Goal: Information Seeking & Learning: Learn about a topic

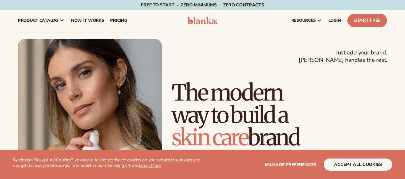
scroll to position [288, 0]
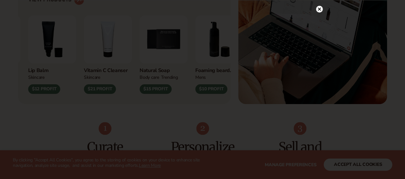
click at [318, 9] on circle at bounding box center [319, 9] width 7 height 7
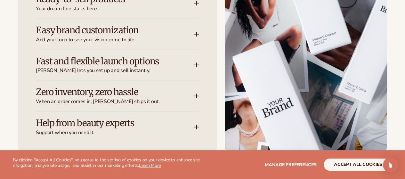
scroll to position [865, 0]
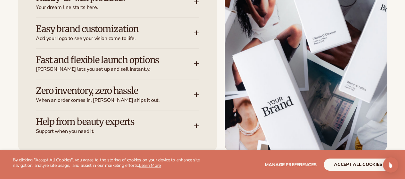
click at [195, 4] on icon at bounding box center [196, 1] width 5 height 5
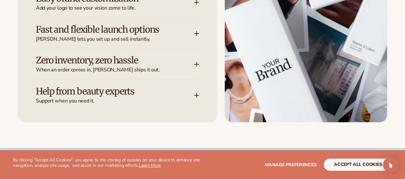
scroll to position [929, 0]
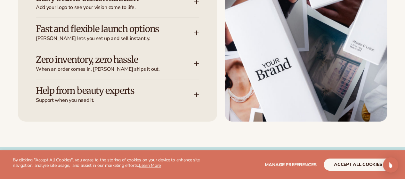
click at [194, 4] on icon at bounding box center [196, 1] width 5 height 5
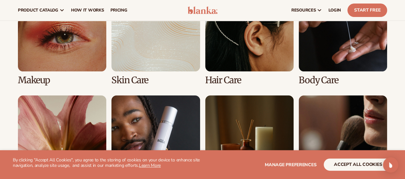
scroll to position [1249, 0]
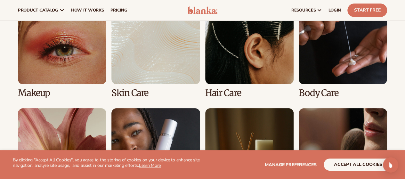
click at [337, 85] on link "4 / 8" at bounding box center [343, 47] width 88 height 102
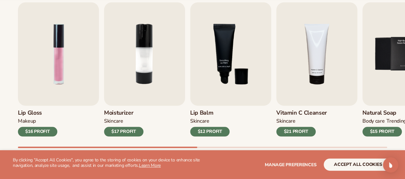
scroll to position [224, 0]
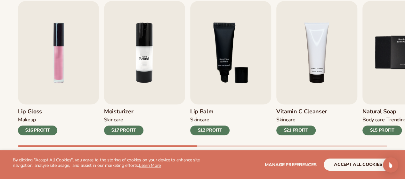
click at [140, 76] on img "2 / 9" at bounding box center [144, 52] width 81 height 103
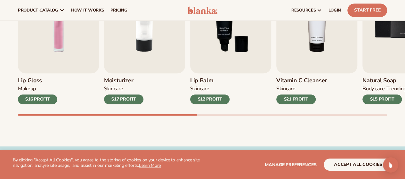
scroll to position [218, 0]
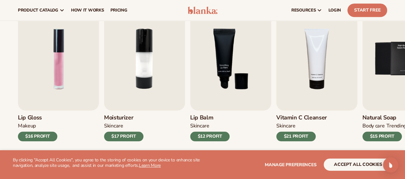
click at [111, 133] on div "$17 PROFIT" at bounding box center [123, 137] width 39 height 10
click at [146, 57] on img "2 / 9" at bounding box center [144, 58] width 81 height 103
click at [137, 64] on img "2 / 9" at bounding box center [144, 58] width 81 height 103
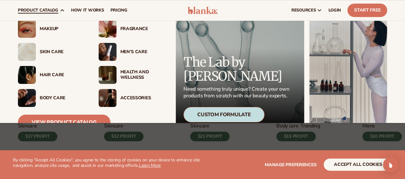
scroll to position [23, 0]
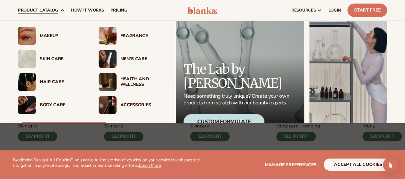
click at [45, 61] on div "Skin Care" at bounding box center [63, 58] width 46 height 5
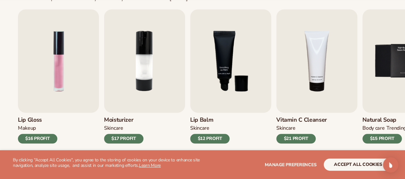
scroll to position [224, 0]
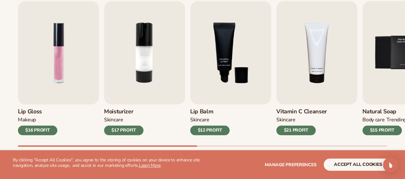
click at [118, 131] on div "$17 PROFIT" at bounding box center [123, 131] width 39 height 10
click at [143, 59] on img "2 / 9" at bounding box center [144, 52] width 81 height 103
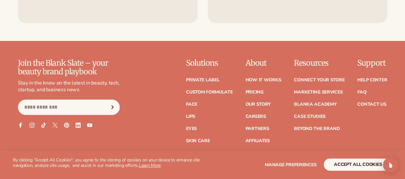
scroll to position [1089, 0]
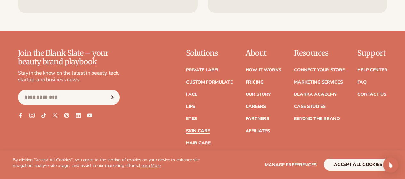
click at [186, 130] on link "Skin Care" at bounding box center [198, 131] width 24 height 4
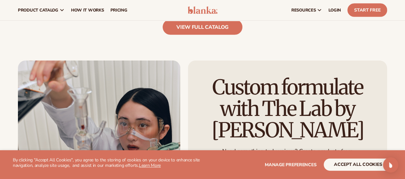
scroll to position [641, 0]
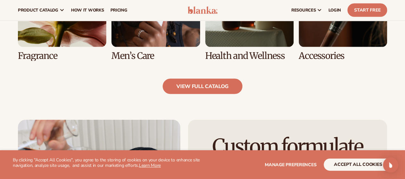
click at [185, 88] on link "view full catalog" at bounding box center [203, 86] width 80 height 15
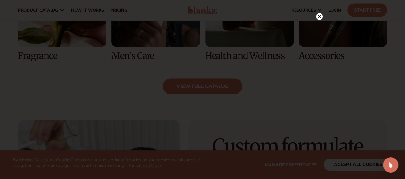
click at [318, 18] on icon at bounding box center [319, 16] width 3 height 3
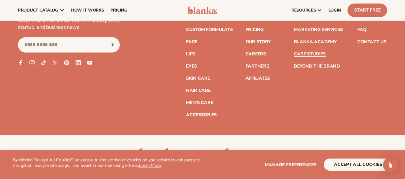
scroll to position [1226, 0]
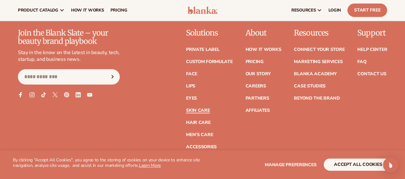
click at [186, 110] on link "Skin Care" at bounding box center [198, 110] width 24 height 4
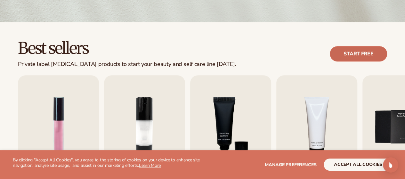
scroll to position [160, 0]
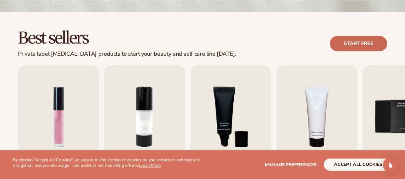
click at [349, 40] on link "Start free" at bounding box center [358, 43] width 57 height 15
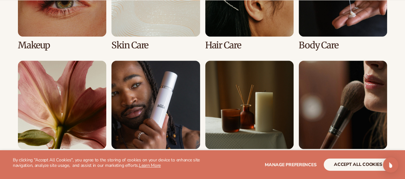
scroll to position [585, 0]
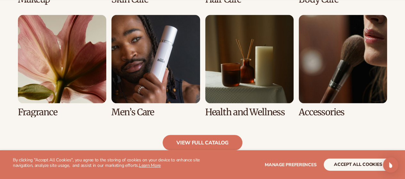
click at [44, 91] on link "5 / 8" at bounding box center [62, 66] width 88 height 102
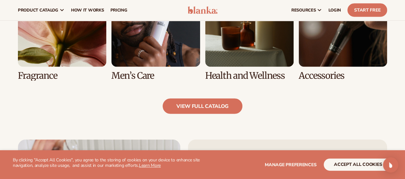
scroll to position [609, 0]
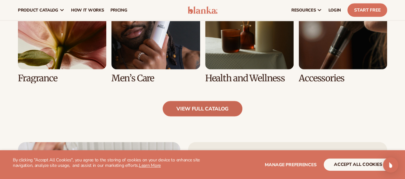
click at [177, 105] on link "view full catalog" at bounding box center [203, 108] width 80 height 15
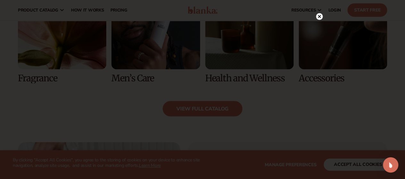
click at [319, 15] on circle at bounding box center [319, 16] width 7 height 7
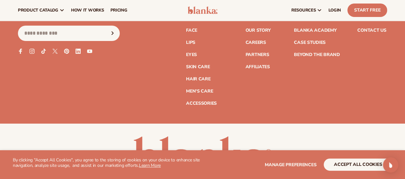
scroll to position [1121, 0]
